Goal: Task Accomplishment & Management: Complete application form

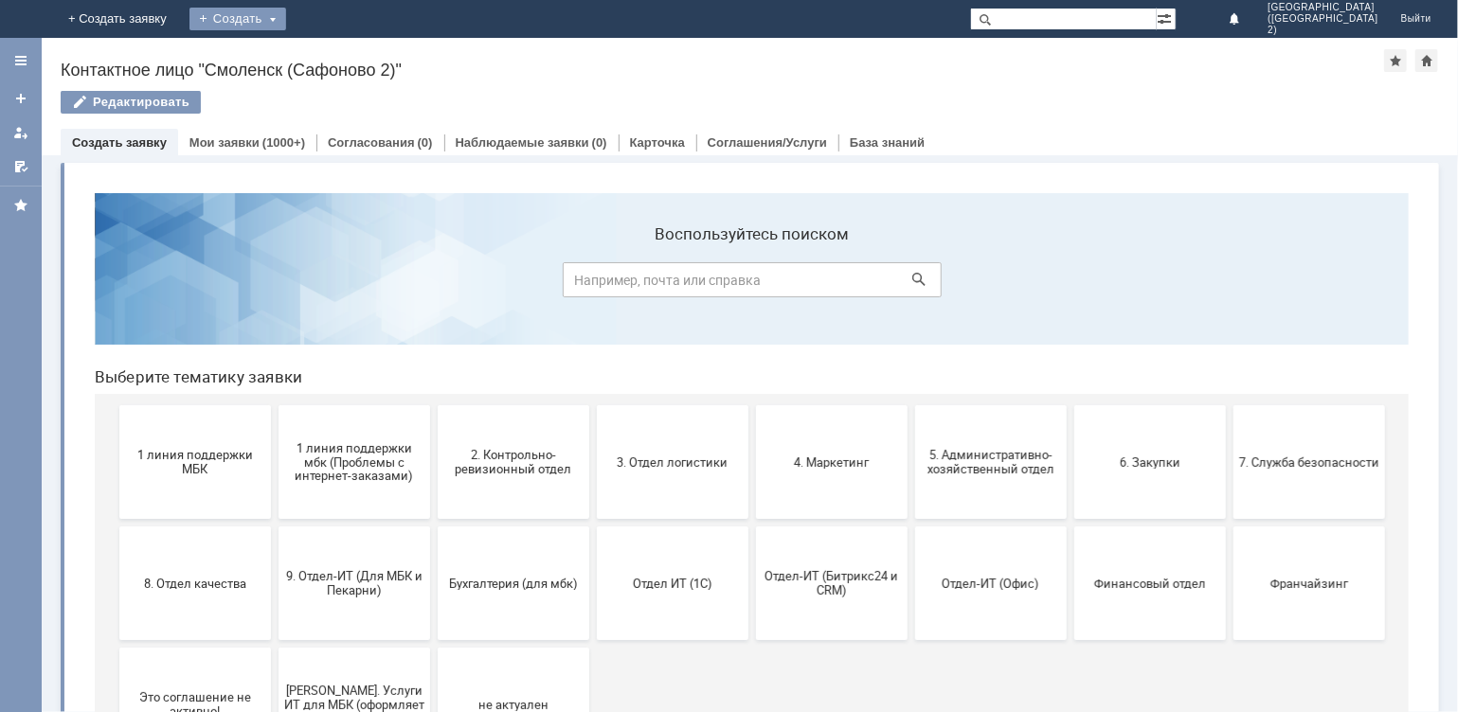
click at [286, 26] on div "Создать" at bounding box center [237, 19] width 97 height 23
click at [352, 49] on link "Заявка" at bounding box center [280, 56] width 144 height 23
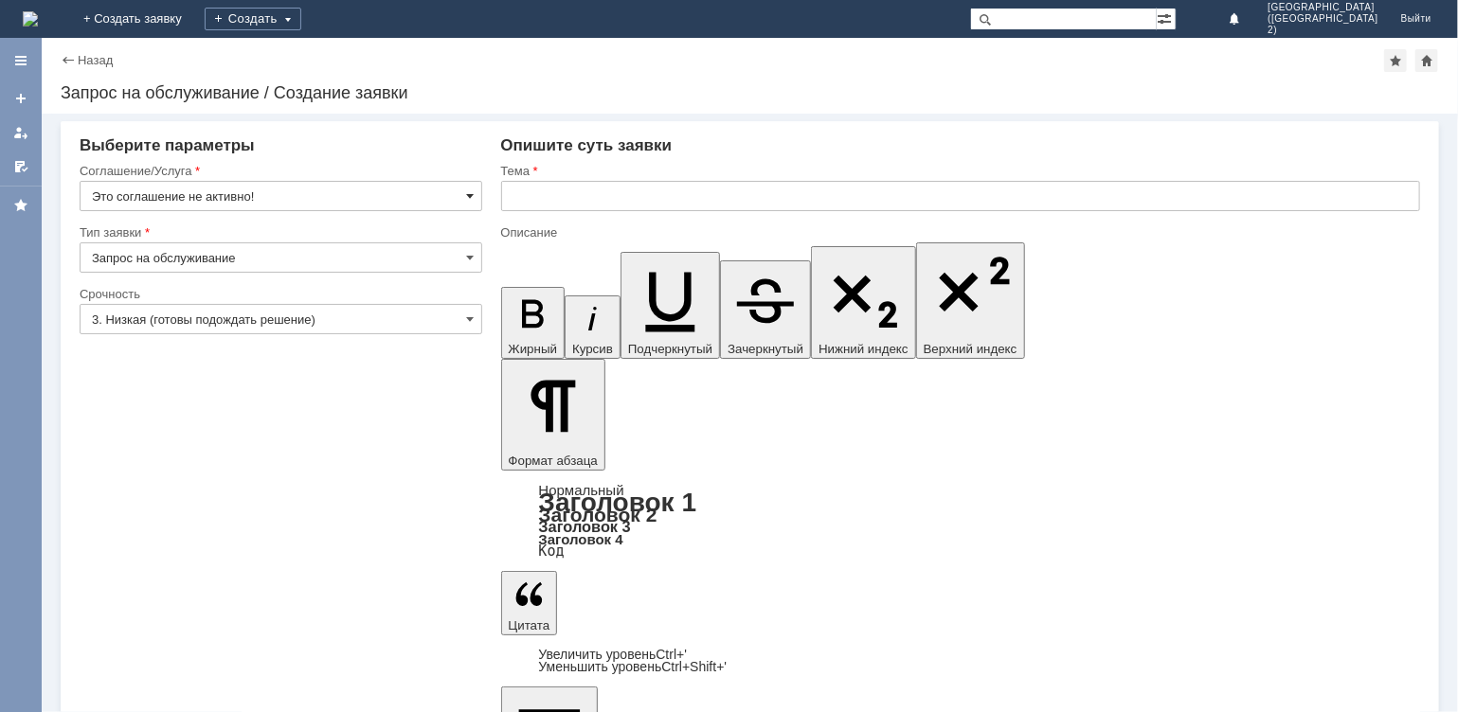
click at [467, 199] on span at bounding box center [471, 196] width 8 height 15
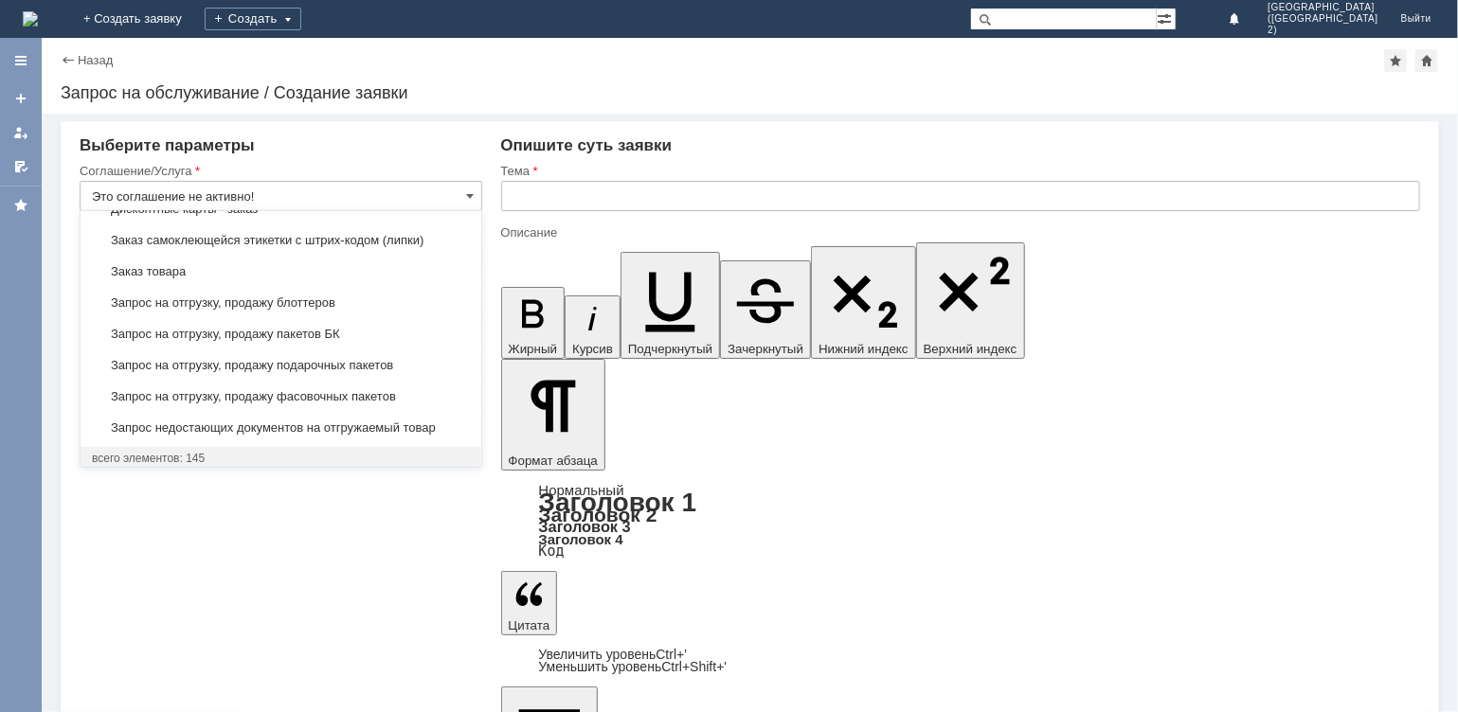
scroll to position [568, 0]
click at [331, 196] on input "Это соглашение не активно!" at bounding box center [281, 196] width 403 height 30
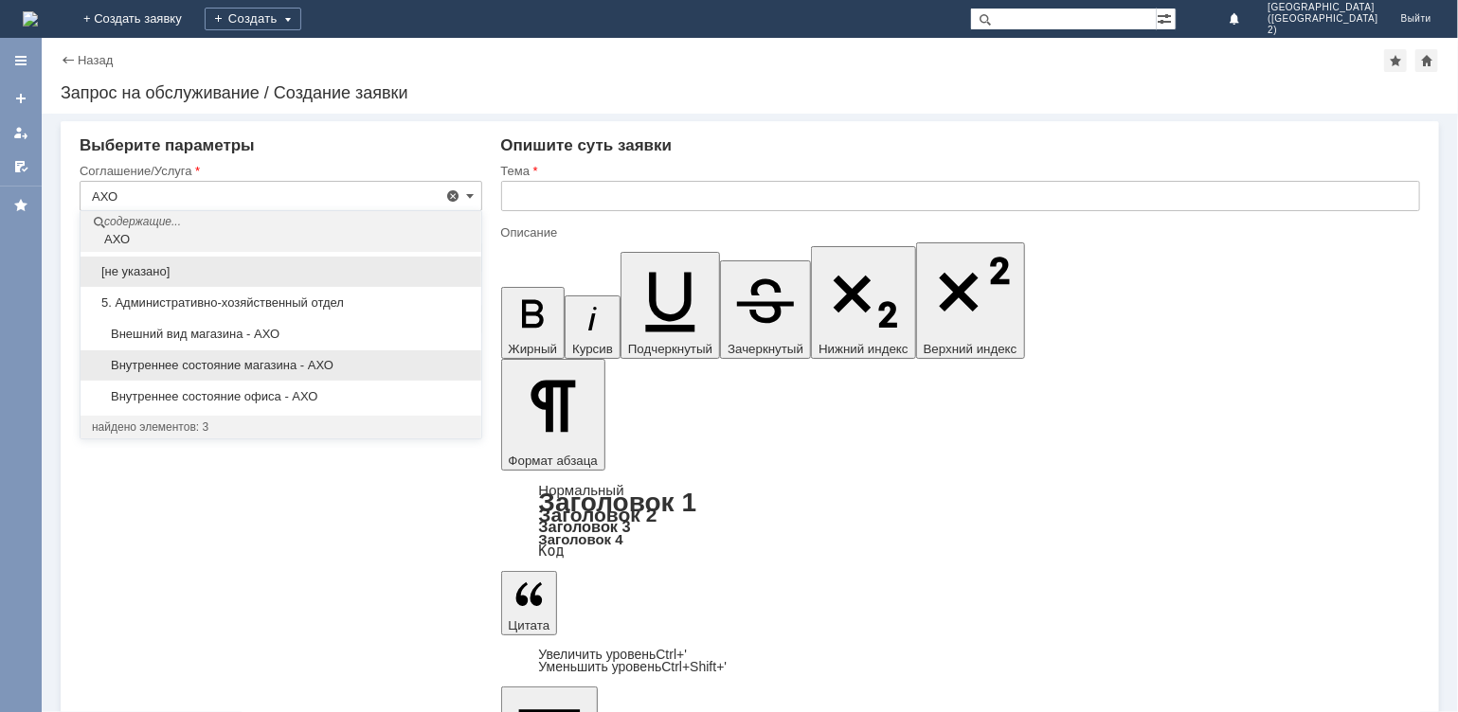
click at [301, 362] on span "Внутреннее состояние магазина - АХО" at bounding box center [281, 365] width 378 height 15
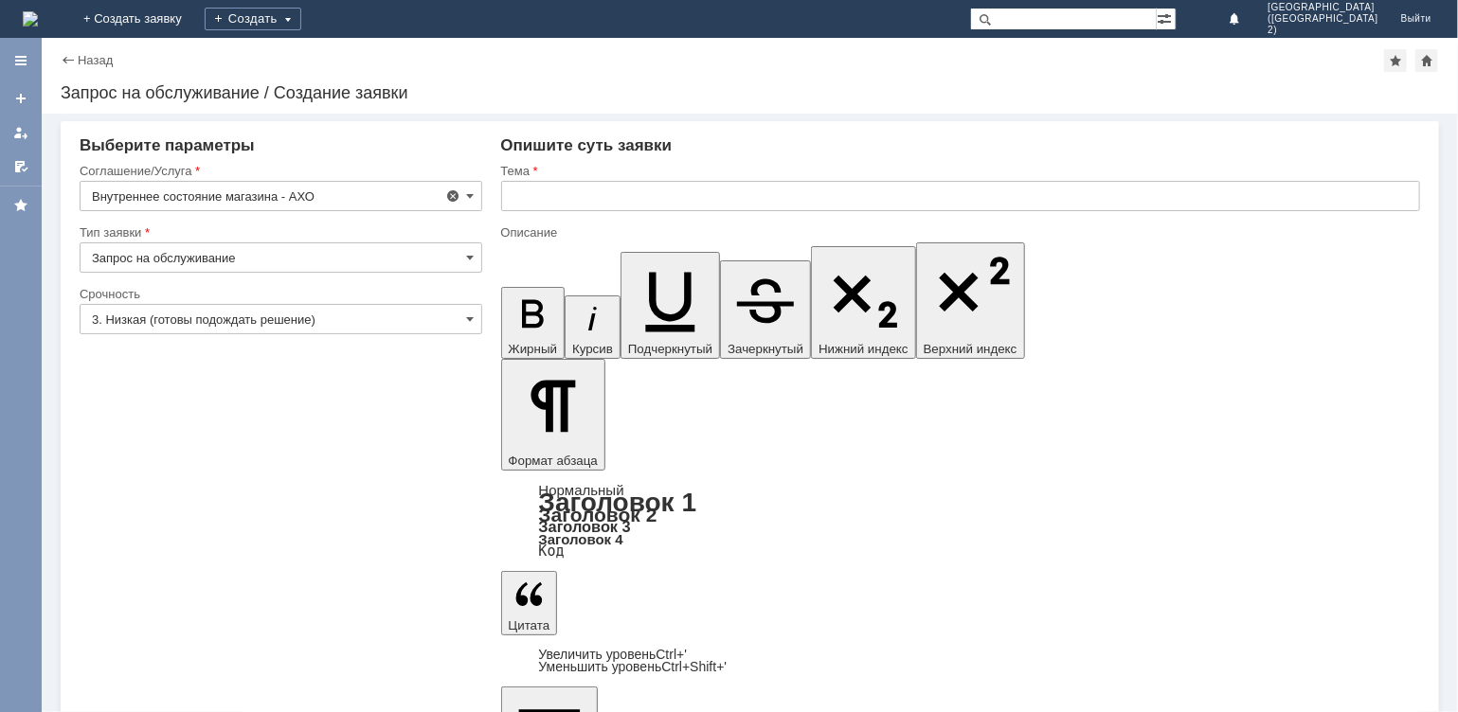
type input "Внутреннее состояние магазина - АХО"
click at [469, 318] on span at bounding box center [471, 319] width 8 height 15
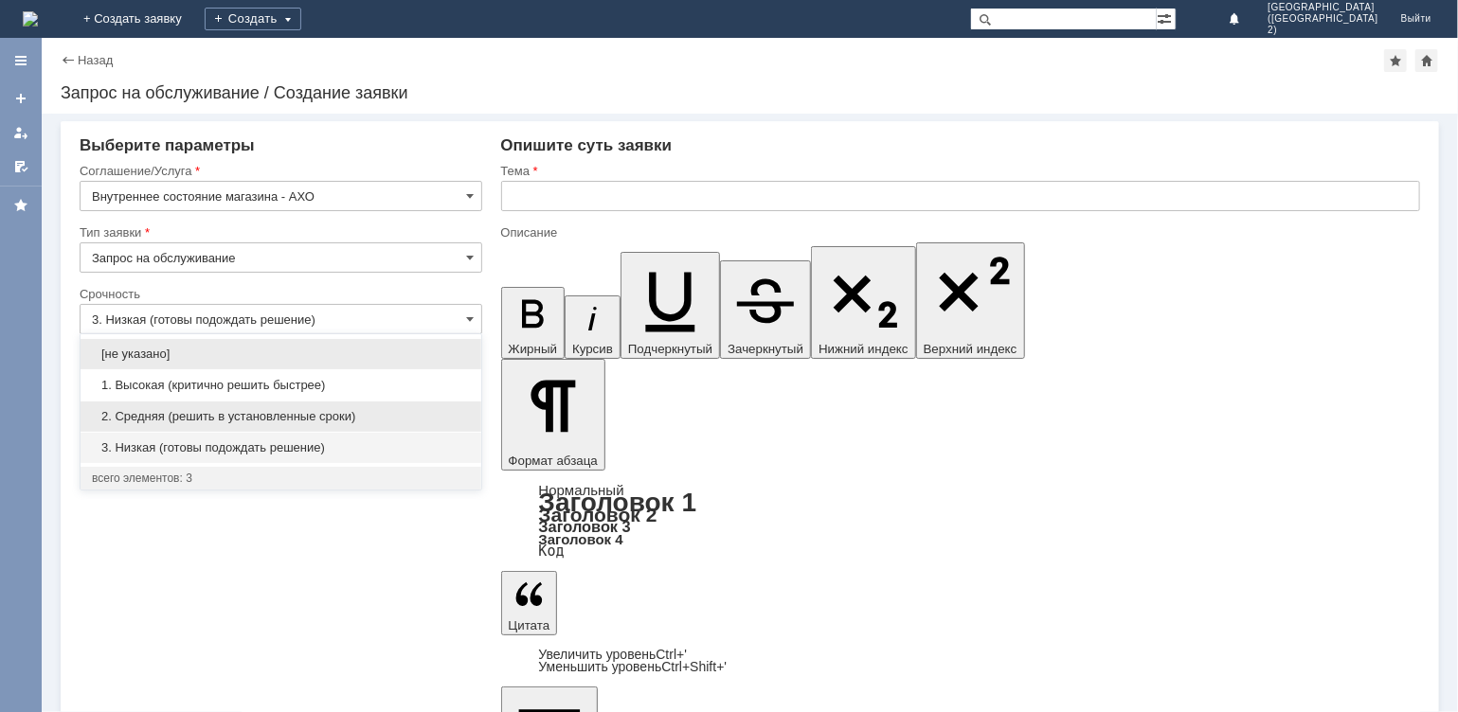
click at [138, 418] on span "2. Средняя (решить в установленные сроки)" at bounding box center [281, 416] width 378 height 15
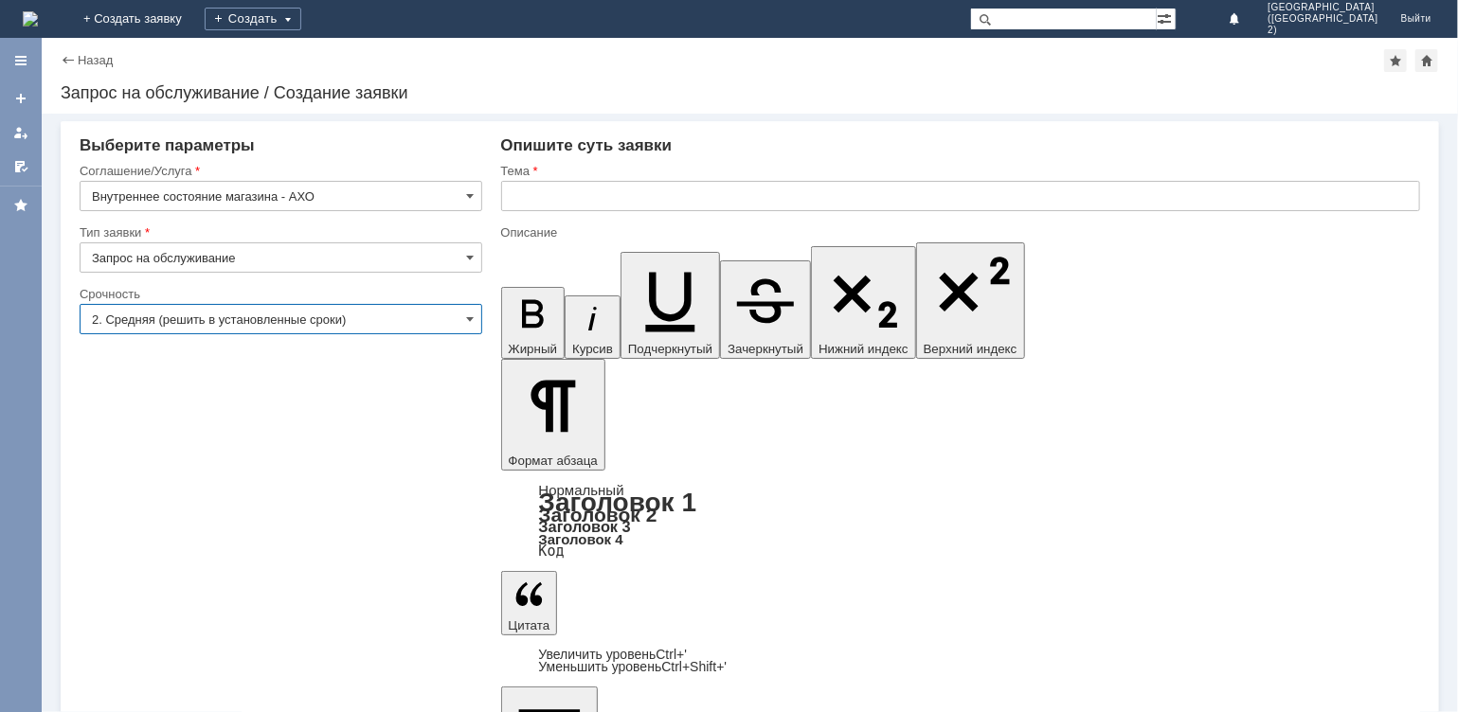
type input "2. Средняя (решить в установленные сроки)"
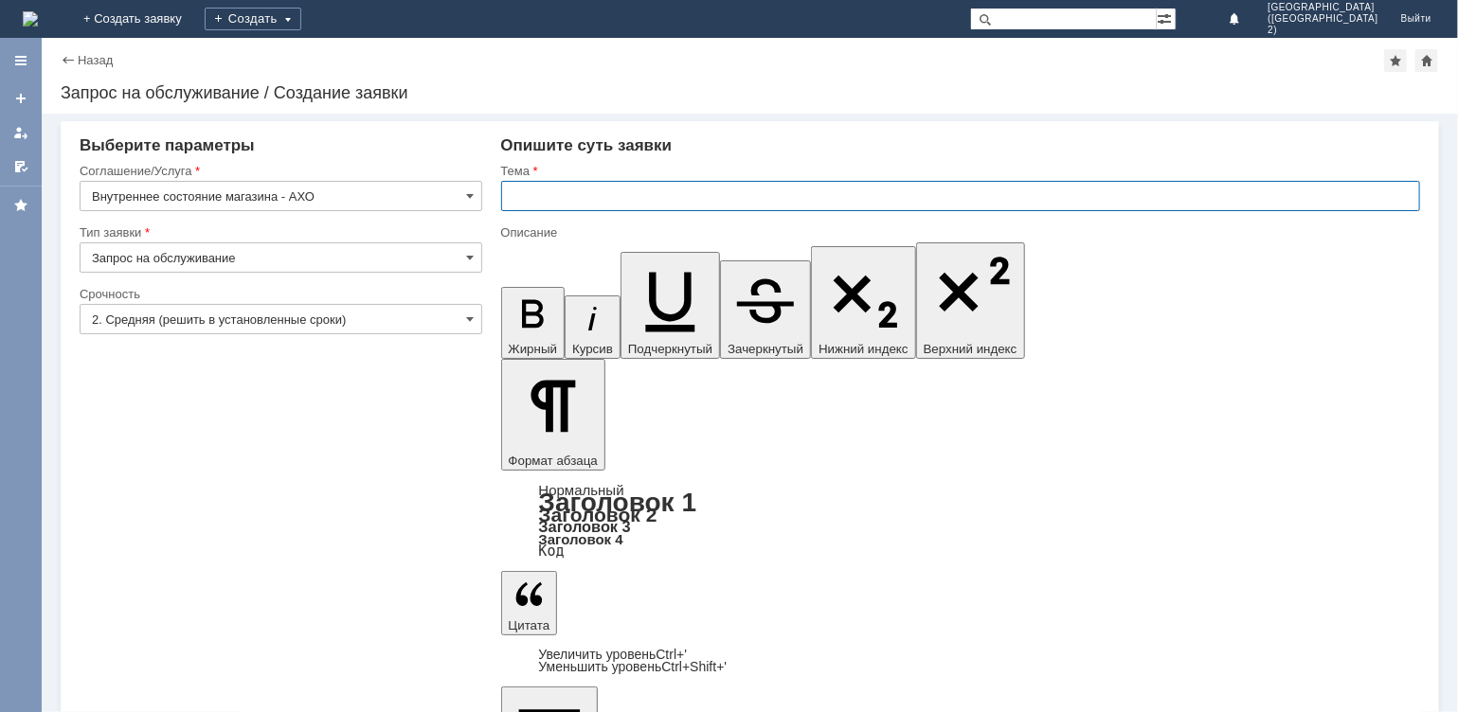
click at [568, 190] on input "text" at bounding box center [961, 196] width 920 height 30
type input "Держатели для ценников"
